Goal: Task Accomplishment & Management: Use online tool/utility

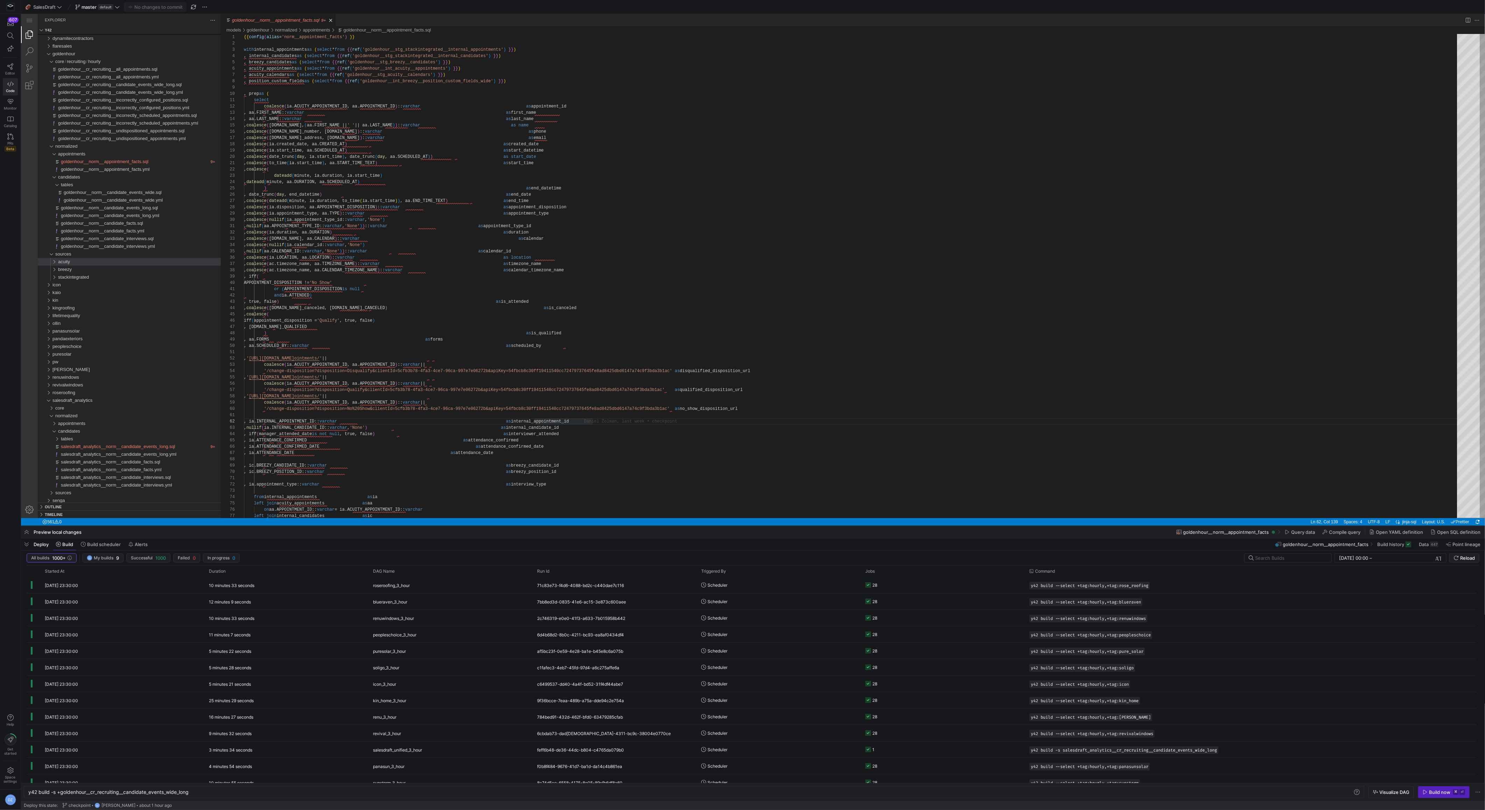
scroll to position [6, 348]
click at [393, 209] on div ", ' [URL][DOMAIN_NAME] ointments/ ' || , aa.SCHEDULED_BY:: varchar as scheduled…" at bounding box center [853, 588] width 1218 height 1108
type textarea "D) , true, false) as is_attended , coalesce([DOMAIN_NAME]_canceled, [DOMAIN_NAM…"
click at [913, 332] on div ", ' [URL][DOMAIN_NAME] ointments/ ' || , aa.SCHEDULED_BY:: varchar as scheduled…" at bounding box center [853, 588] width 1218 height 1108
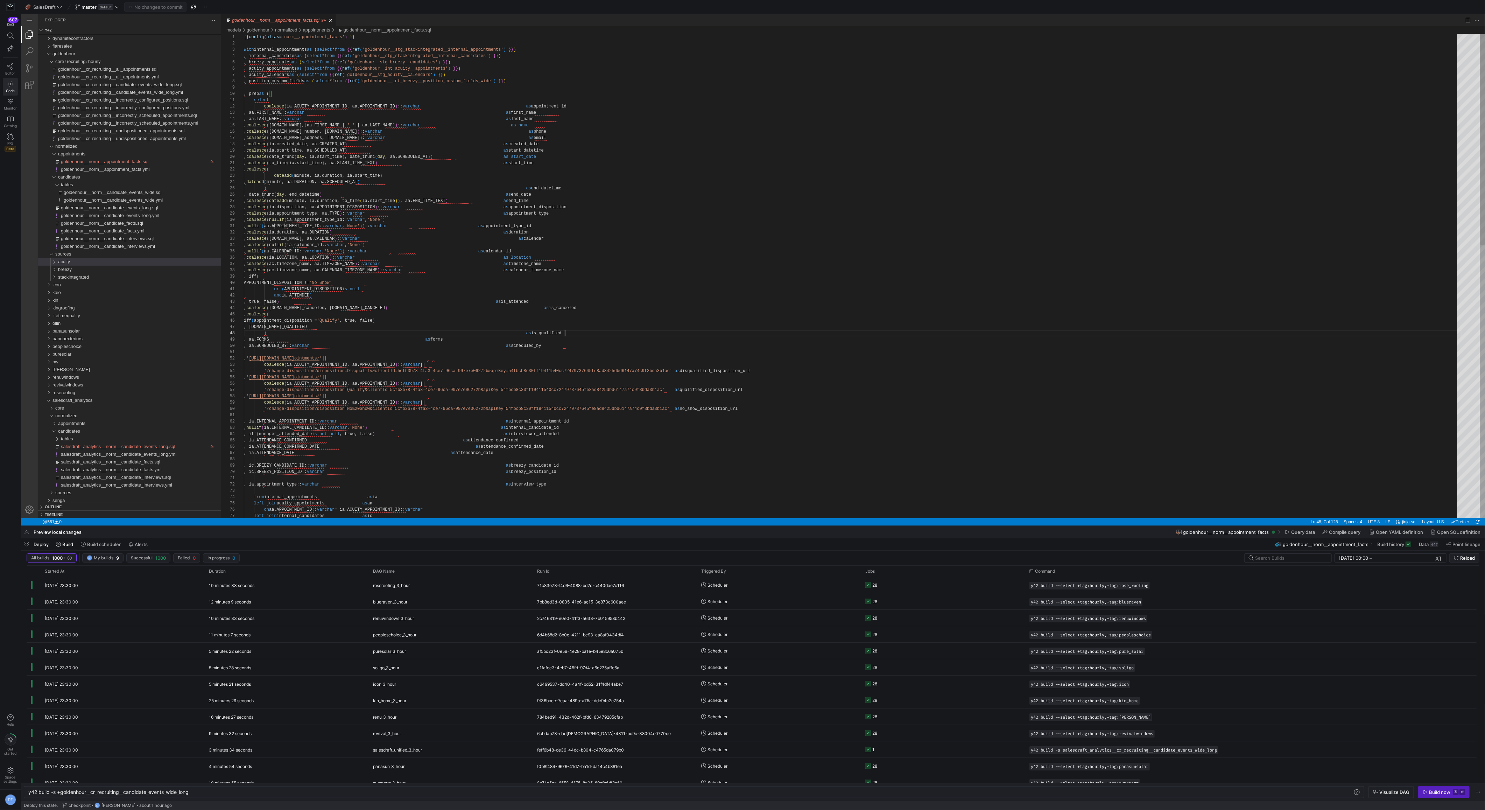
scroll to position [37, 321]
